Goal: Task Accomplishment & Management: Use online tool/utility

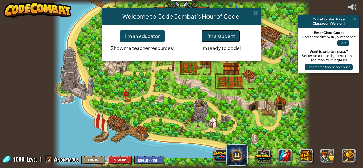
click at [207, 35] on button "I'm a student" at bounding box center [221, 36] width 39 height 12
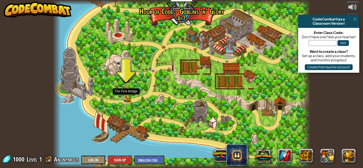
click at [126, 96] on img at bounding box center [126, 91] width 6 height 13
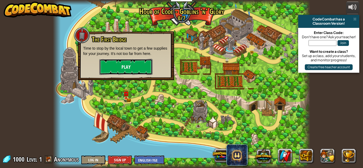
click at [131, 71] on button "Play" at bounding box center [125, 67] width 53 height 16
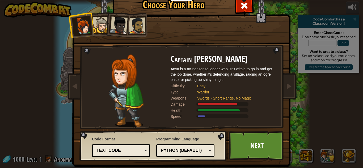
click at [268, 153] on link "Next" at bounding box center [257, 145] width 56 height 29
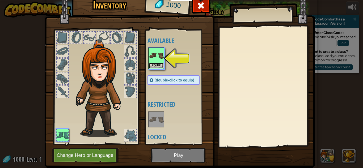
click at [158, 64] on button "Equip" at bounding box center [156, 66] width 15 height 6
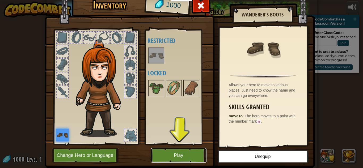
click at [167, 157] on button "Play" at bounding box center [179, 155] width 56 height 15
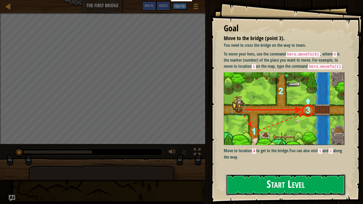
click at [245, 168] on button "Start Level" at bounding box center [285, 184] width 119 height 21
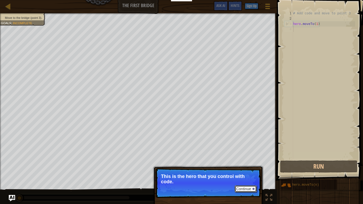
click at [244, 168] on button "Continue" at bounding box center [246, 189] width 22 height 7
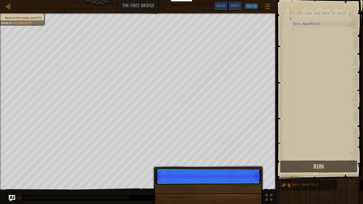
scroll to position [2, 0]
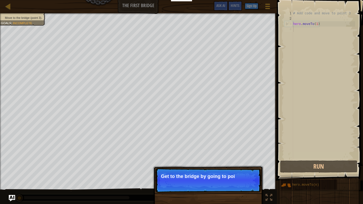
click at [238, 168] on p "Continue Get to the bridge by going to poi" at bounding box center [209, 180] width 106 height 24
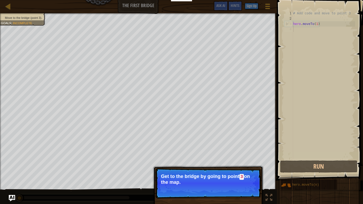
click at [247, 168] on button "Continue" at bounding box center [246, 189] width 22 height 7
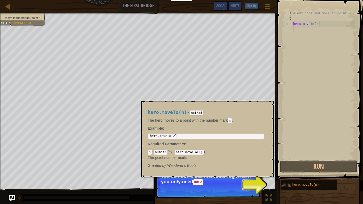
click at [290, 168] on img at bounding box center [286, 185] width 10 height 10
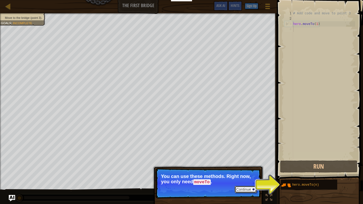
click at [245, 168] on button "Continue" at bounding box center [246, 189] width 22 height 7
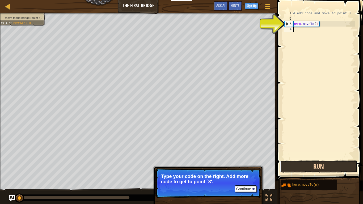
click at [298, 168] on button "Run" at bounding box center [318, 167] width 77 height 12
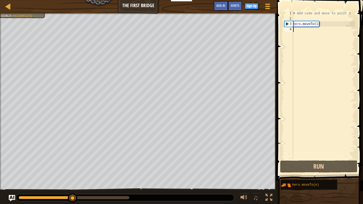
click at [316, 24] on div "# Add code and move to point 3 hero . moveTo ( 1 )" at bounding box center [323, 91] width 63 height 160
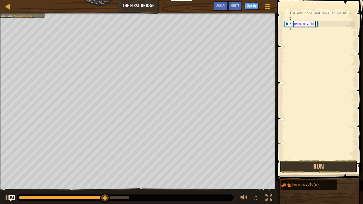
scroll to position [2, 3]
click at [320, 168] on button "Run" at bounding box center [318, 167] width 77 height 12
type textarea "hero.moveTo(3)"
click at [345, 168] on button "Run" at bounding box center [318, 167] width 77 height 12
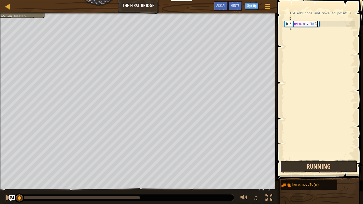
click at [348, 167] on button "Running" at bounding box center [318, 167] width 77 height 12
click at [347, 168] on button "Running" at bounding box center [318, 167] width 77 height 12
click at [348, 168] on button "Running" at bounding box center [318, 167] width 77 height 12
click at [349, 168] on button "Running" at bounding box center [318, 167] width 77 height 12
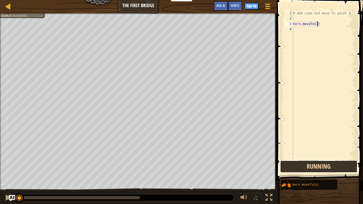
click at [346, 168] on button "Running" at bounding box center [318, 167] width 77 height 12
click at [344, 168] on button "Running" at bounding box center [318, 167] width 77 height 12
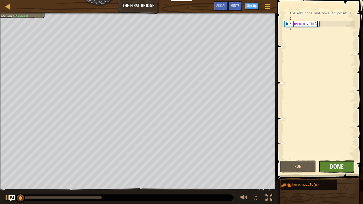
click at [342, 168] on span "Done" at bounding box center [337, 166] width 14 height 9
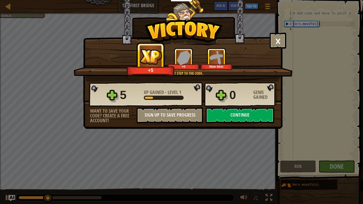
click at [363, 0] on div "× Those people are careless and forget that the Great Forest can be dangerous. …" at bounding box center [181, 102] width 363 height 204
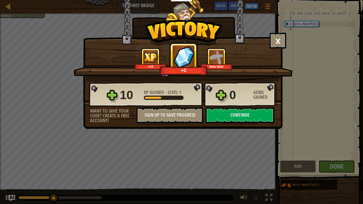
click at [363, 0] on div "× Those people are careless and forget that the Great Forest can be dangerous. …" at bounding box center [181, 102] width 363 height 204
